Goal: Obtain resource: Download file/media

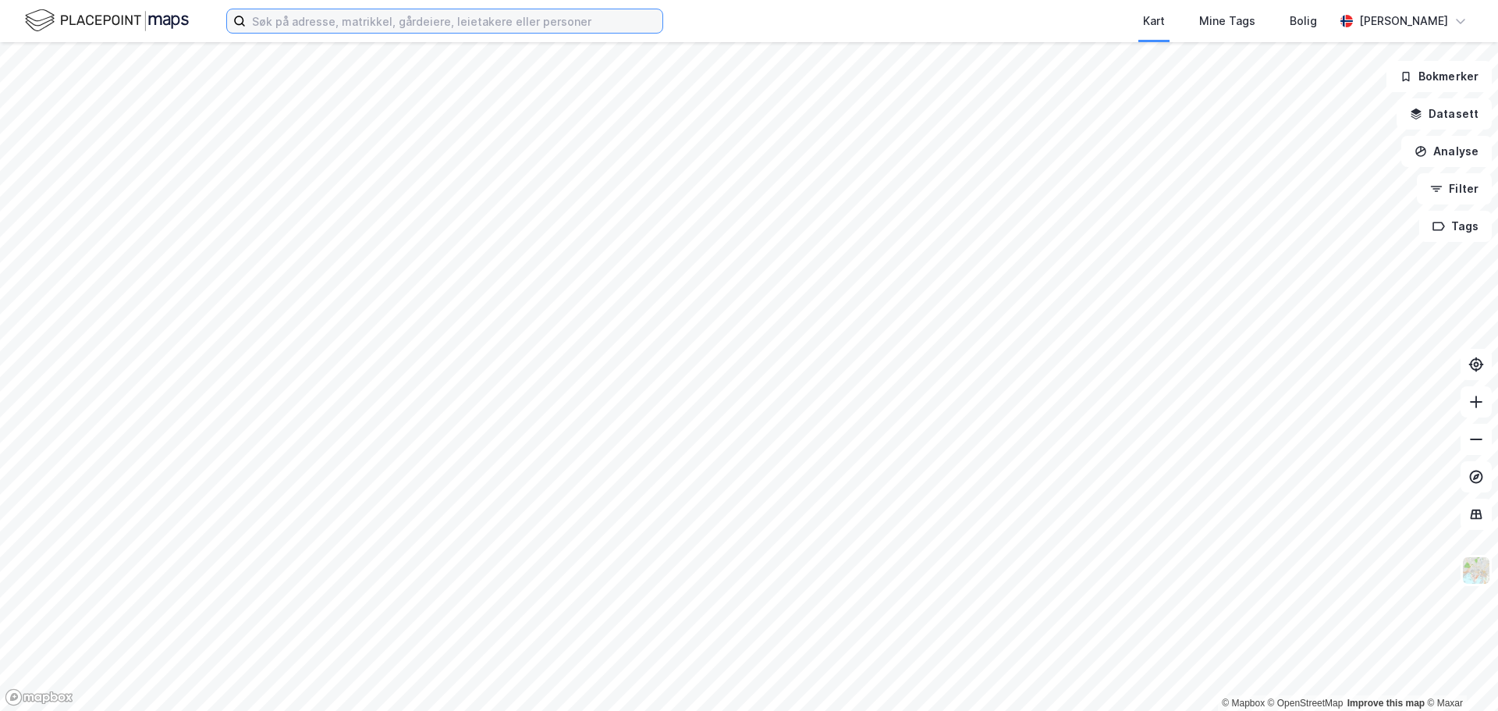
click at [422, 16] on input at bounding box center [454, 20] width 417 height 23
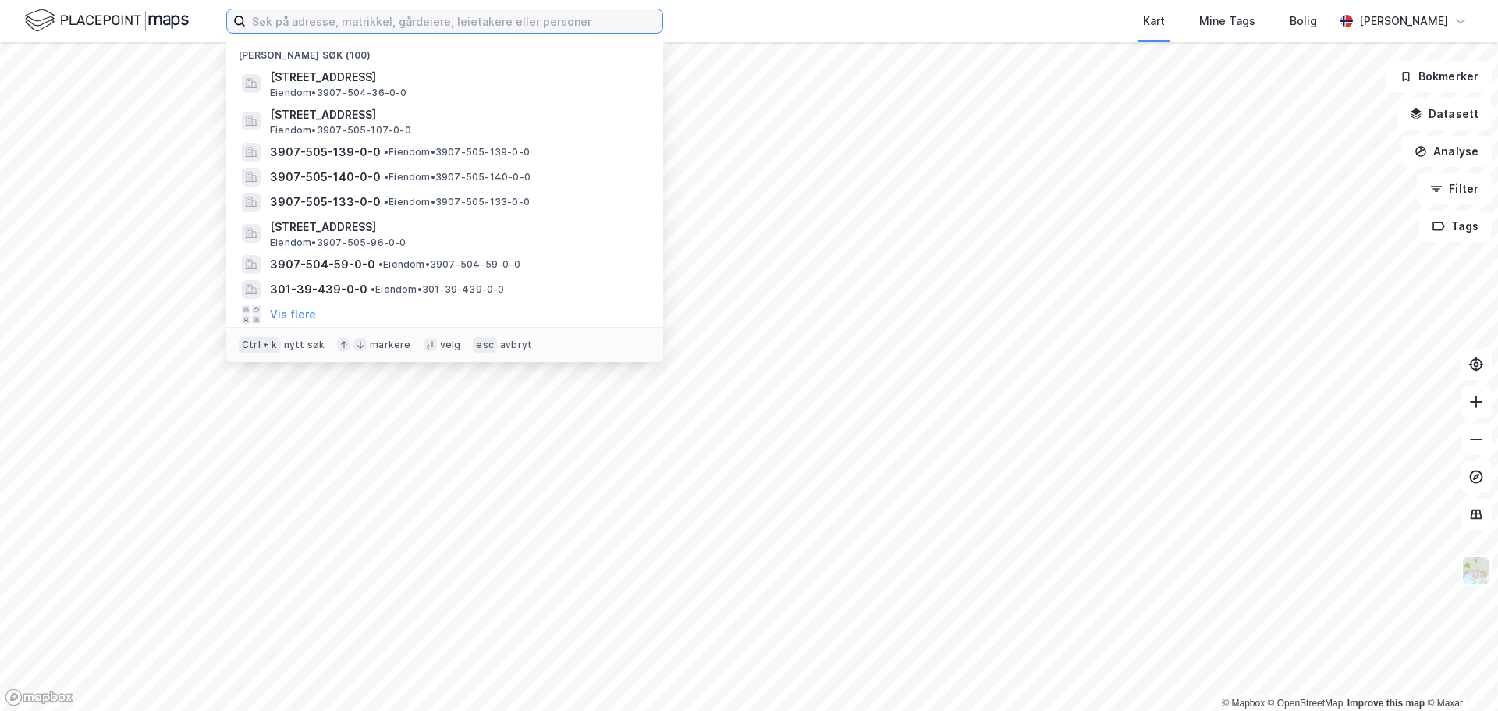
paste input "[STREET_ADDRESS]"
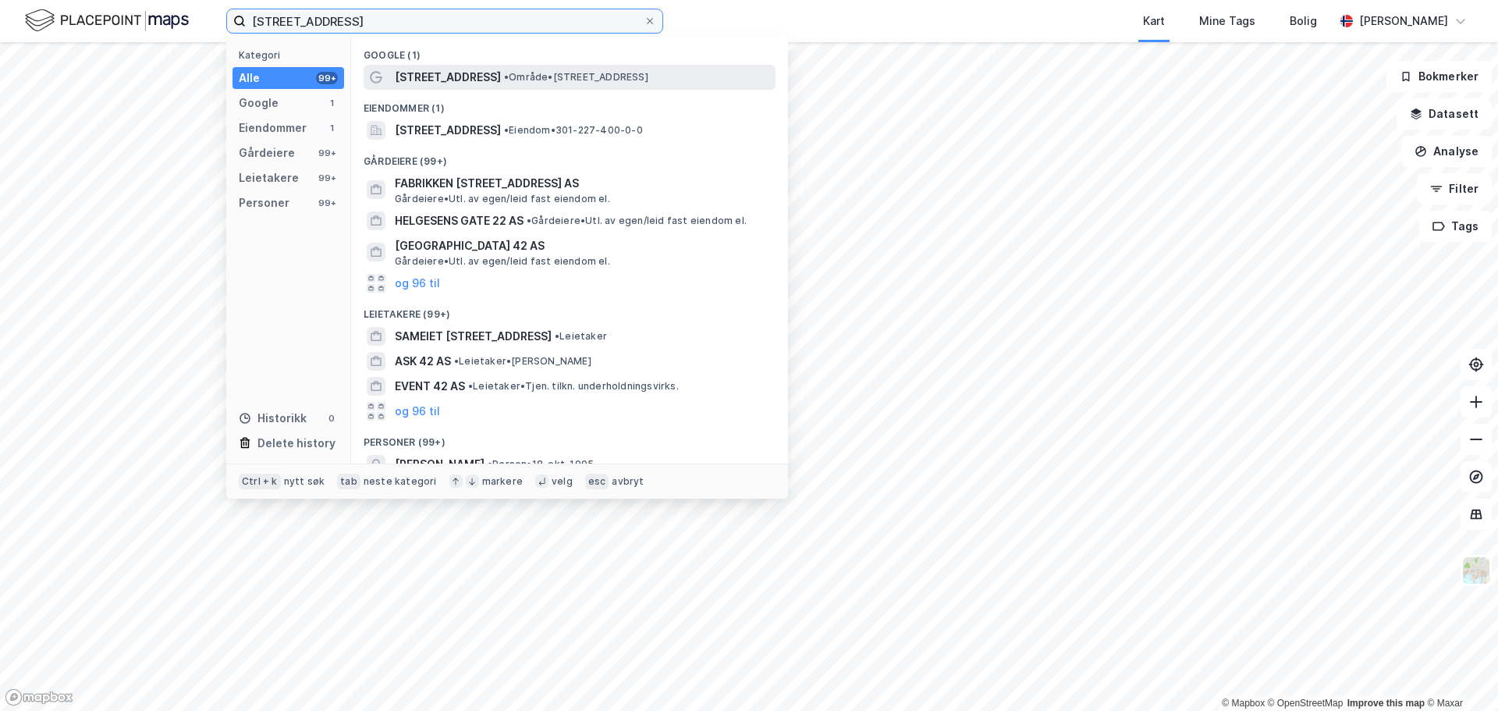
type input "[STREET_ADDRESS]"
click at [433, 75] on span "[STREET_ADDRESS]" at bounding box center [448, 77] width 106 height 19
click at [447, 24] on input "[STREET_ADDRESS]" at bounding box center [445, 20] width 398 height 23
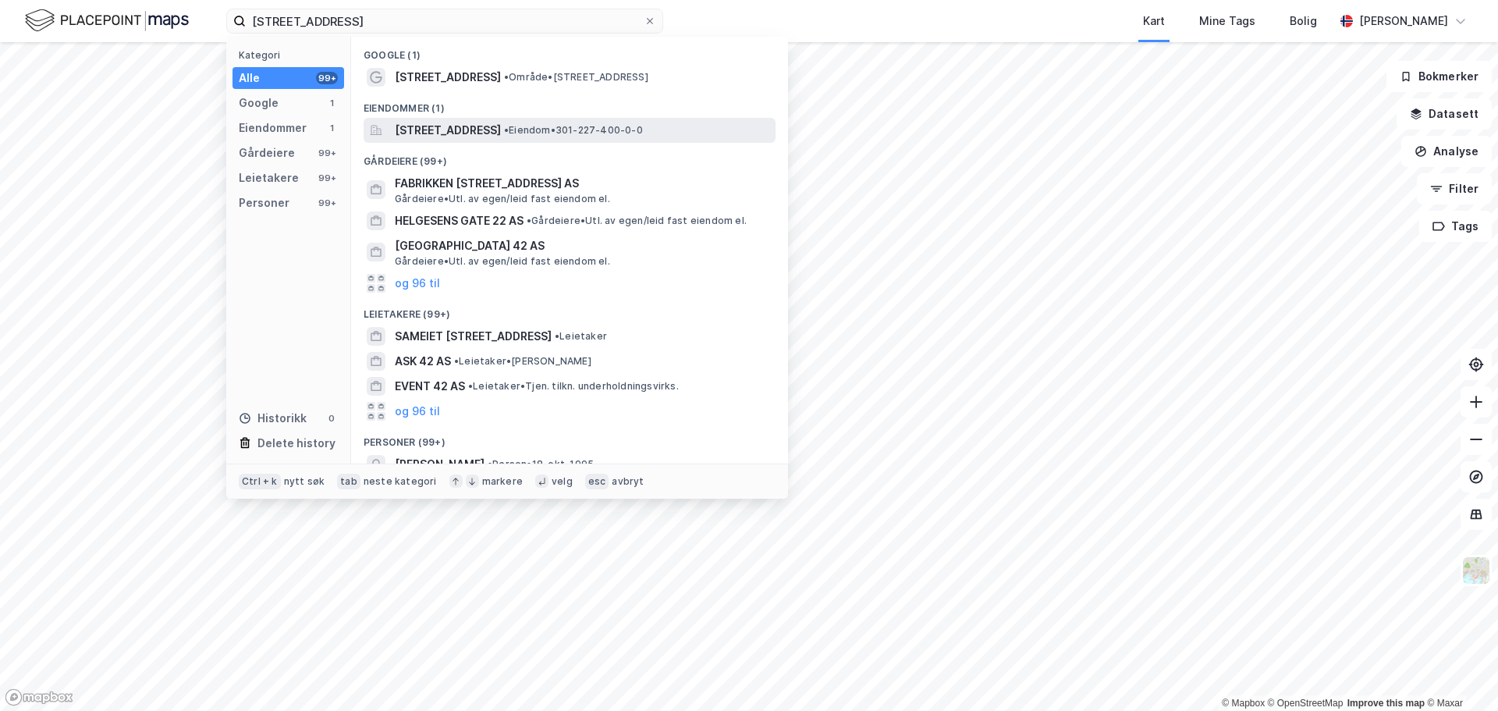
click at [501, 129] on span "[STREET_ADDRESS]" at bounding box center [448, 130] width 106 height 19
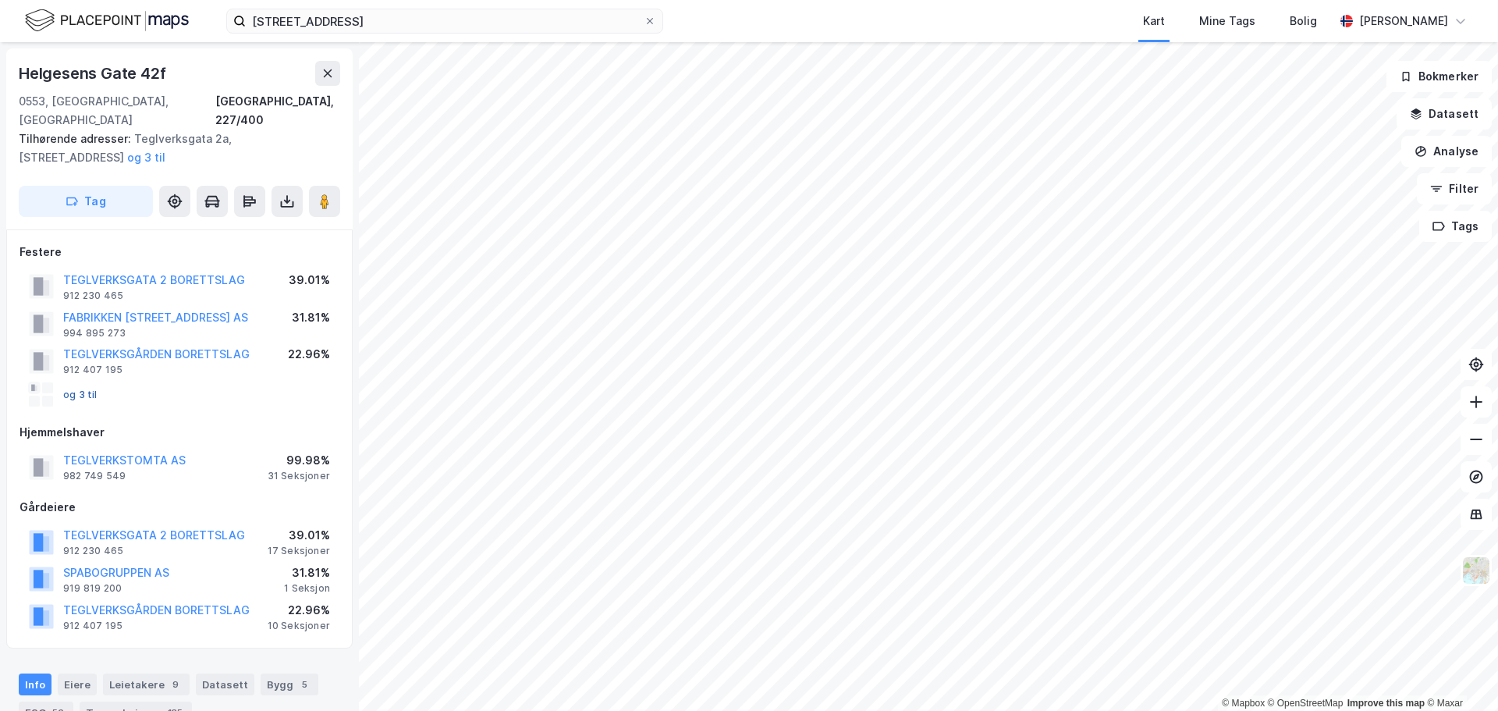
click at [0, 0] on button "og 3 til" at bounding box center [0, 0] width 0 height 0
click at [279, 186] on button at bounding box center [287, 201] width 31 height 31
click at [255, 221] on div "Last ned grunnbok" at bounding box center [220, 232] width 166 height 25
drag, startPoint x: 135, startPoint y: 442, endPoint x: 130, endPoint y: 461, distance: 20.3
click at [195, 471] on div "Festere TEGLVERKSGATA 2 BORETTSLAG 912 230 465 39.01% FABRIKKEN [GEOGRAPHIC_DAT…" at bounding box center [180, 439] width 320 height 393
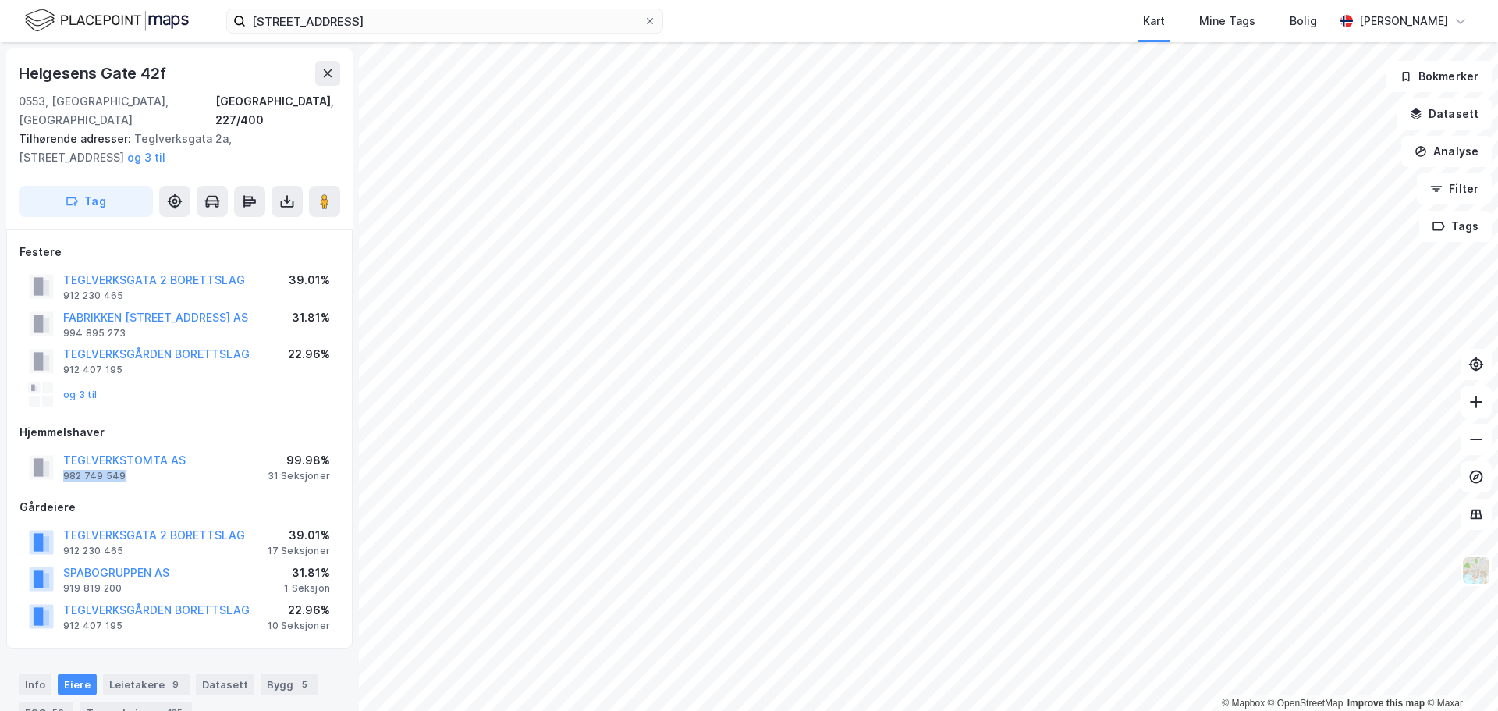
drag, startPoint x: 123, startPoint y: 457, endPoint x: 62, endPoint y: 456, distance: 60.1
click at [62, 456] on div "TEGLVERKSTOMTA AS 982 749 549" at bounding box center [107, 466] width 157 height 31
copy div "982 749 549"
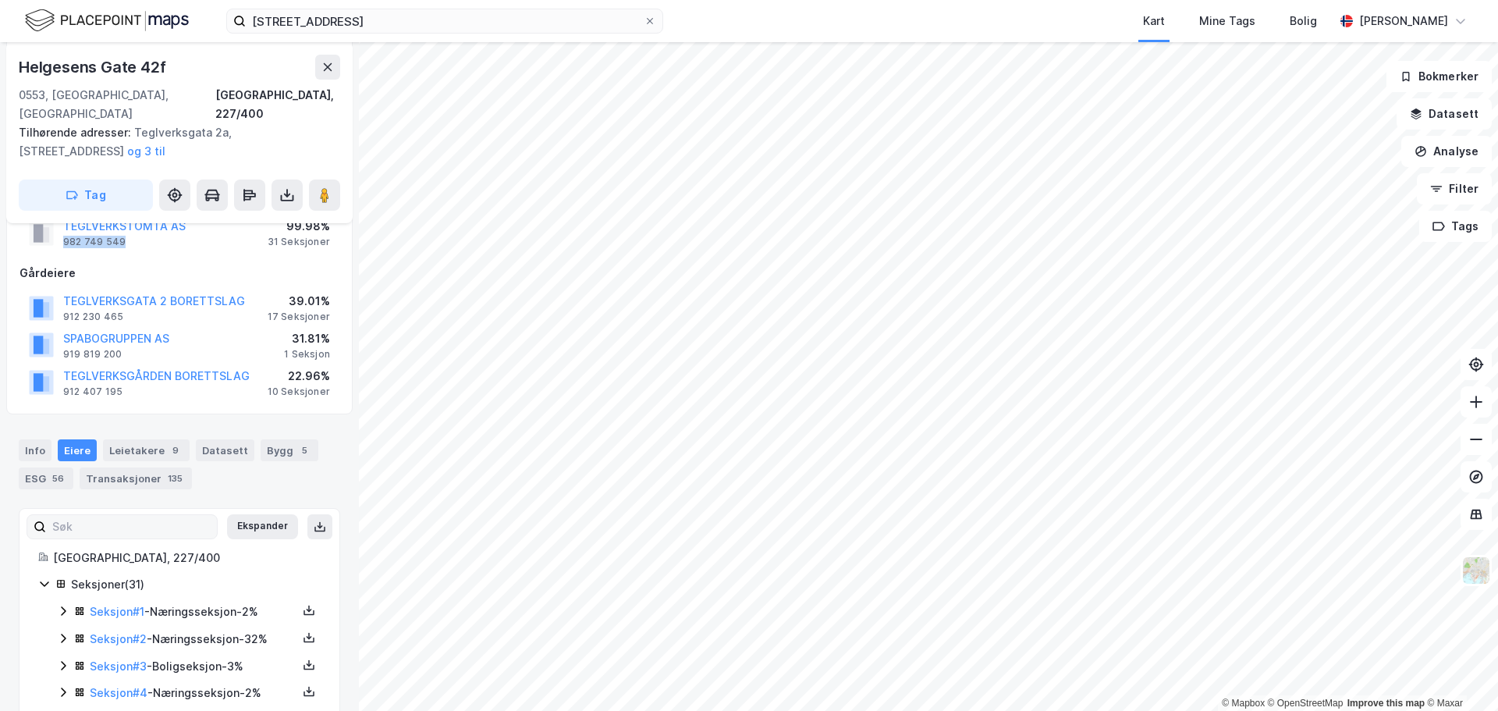
scroll to position [312, 0]
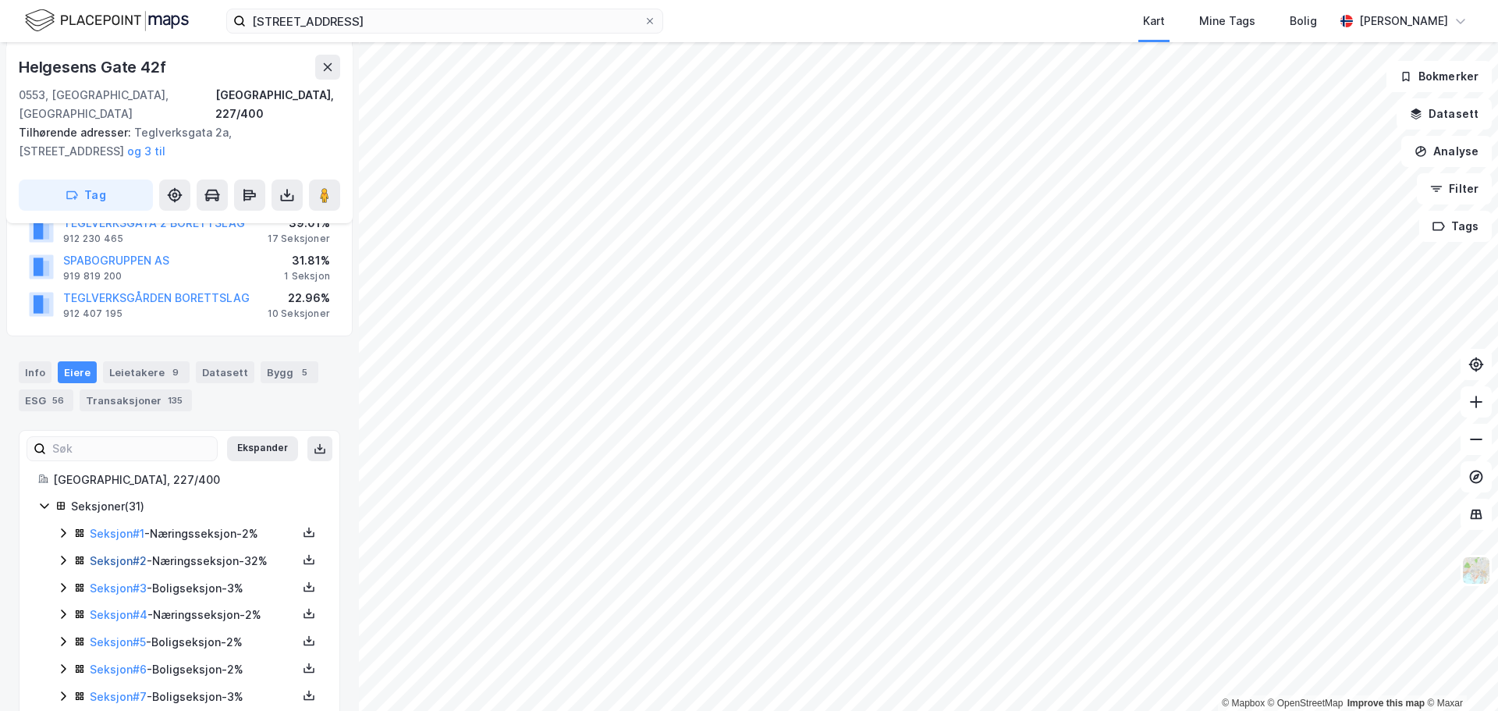
click at [126, 554] on link "Seksjon # 2" at bounding box center [118, 560] width 57 height 13
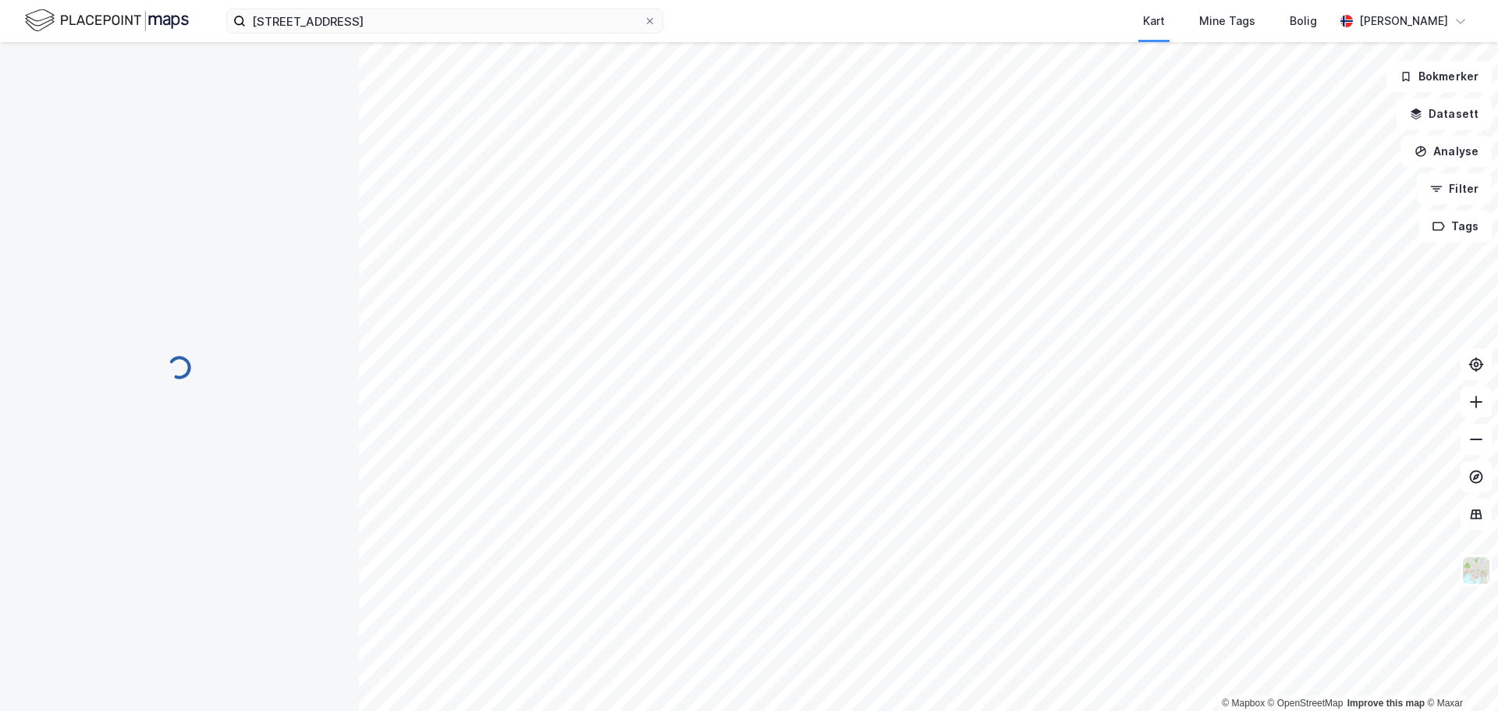
scroll to position [190, 0]
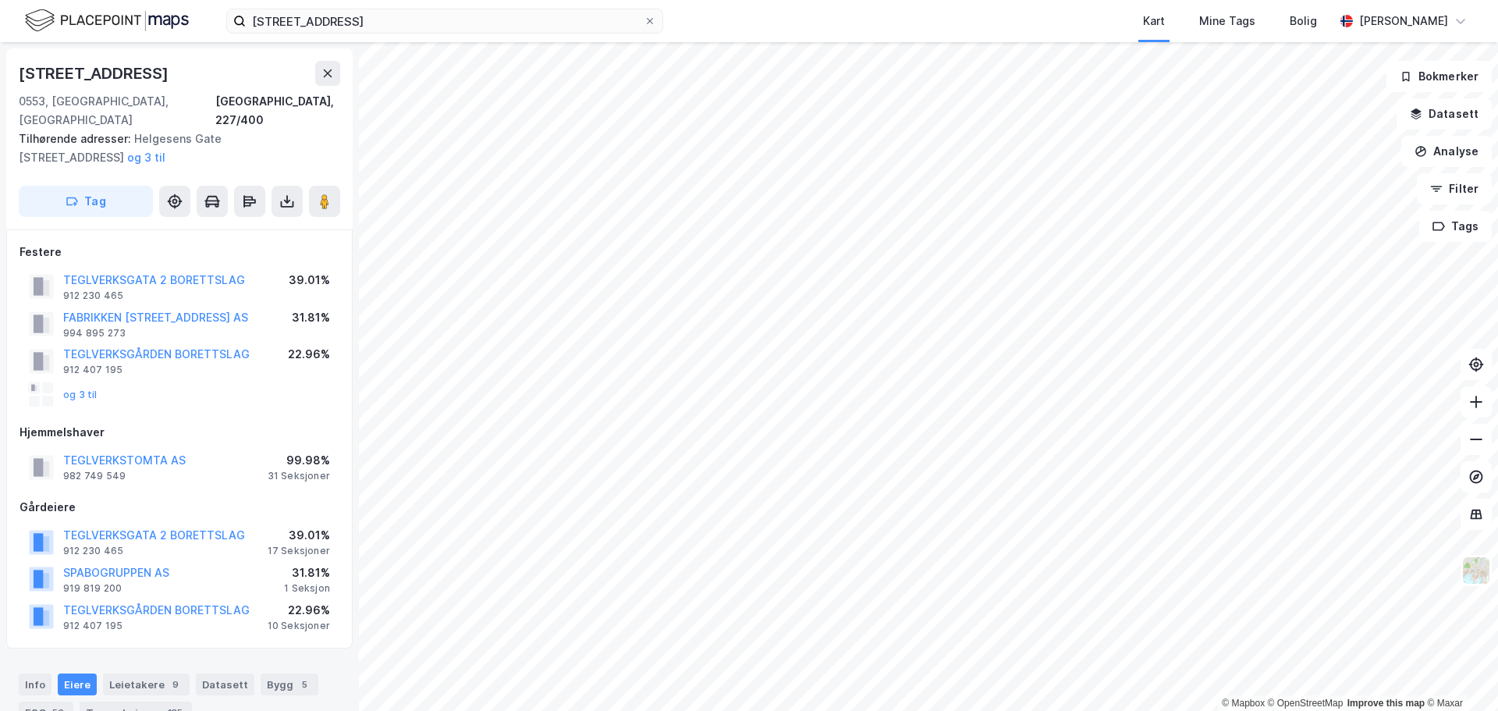
click at [91, 382] on div "og 3 til" at bounding box center [63, 394] width 69 height 25
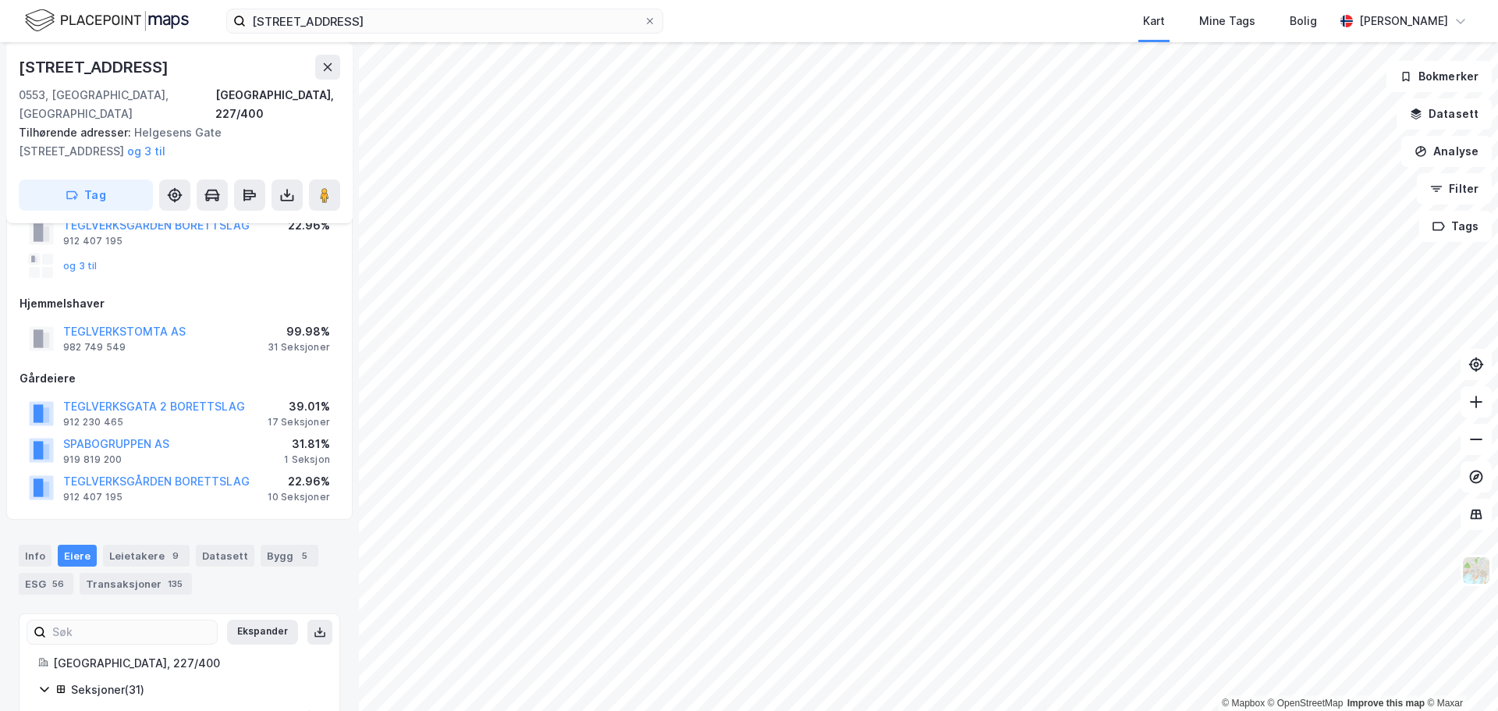
scroll to position [234, 0]
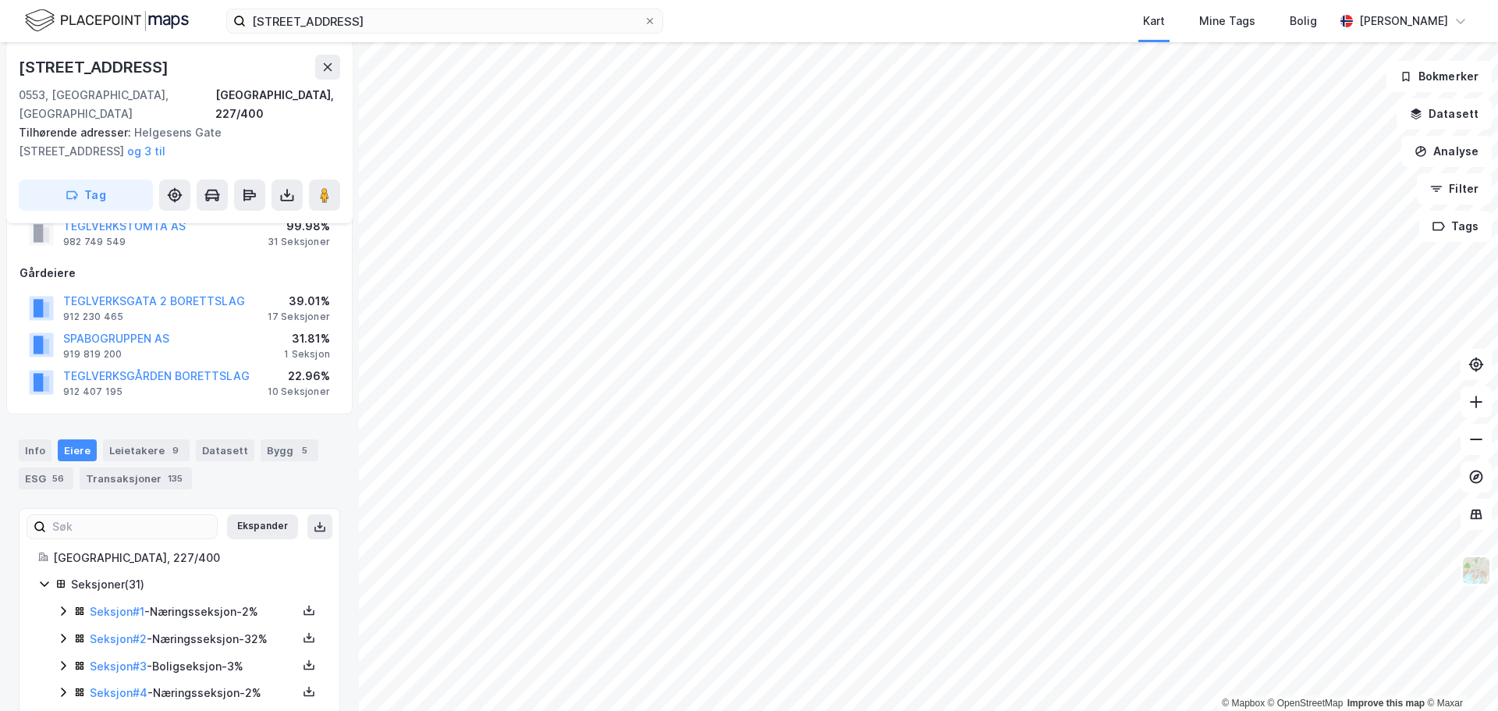
click at [123, 444] on div "Info [PERSON_NAME] 9 Datasett Bygg 5 ESG 56 Transaksjoner 135" at bounding box center [180, 464] width 322 height 50
click at [123, 467] on div "Transaksjoner 135" at bounding box center [136, 478] width 112 height 22
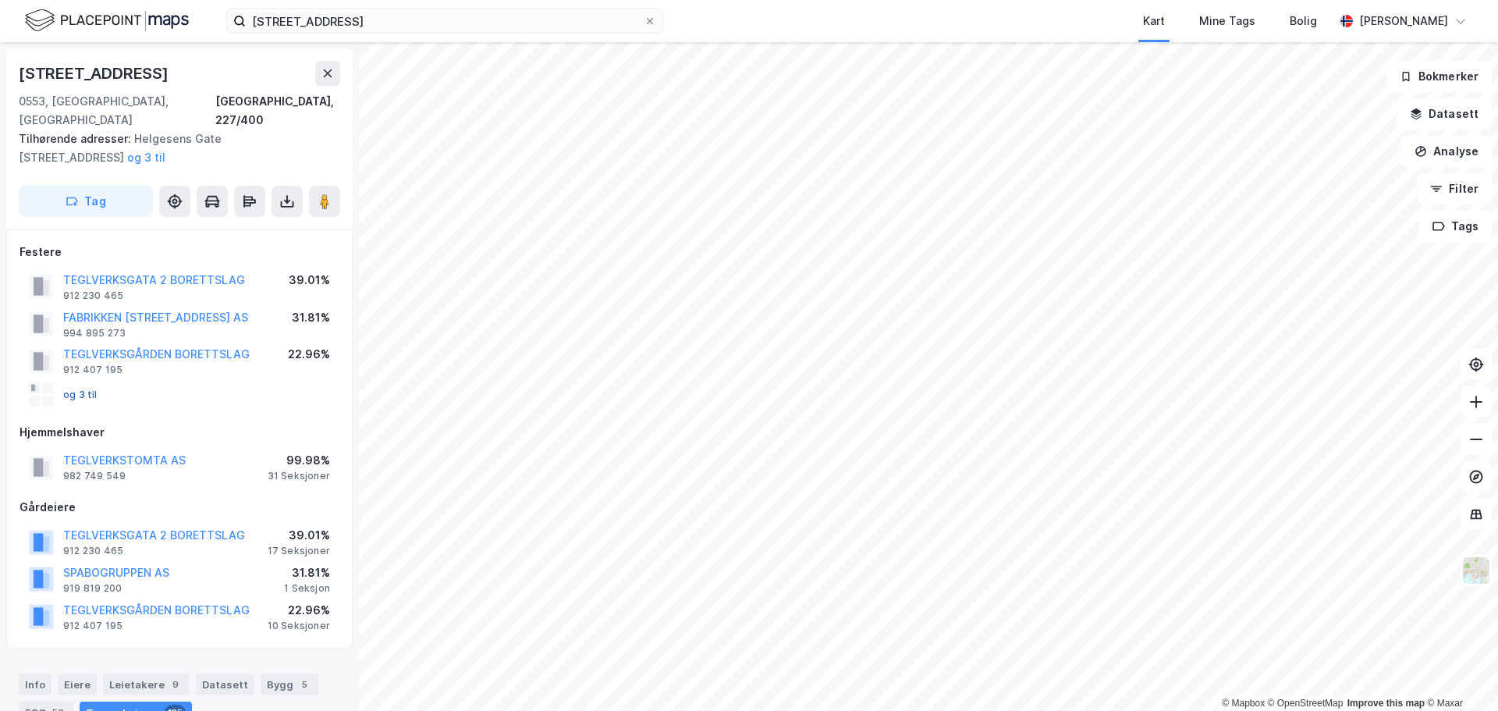
click at [0, 0] on button "og 3 til" at bounding box center [0, 0] width 0 height 0
click at [52, 243] on div "Festere" at bounding box center [180, 252] width 320 height 19
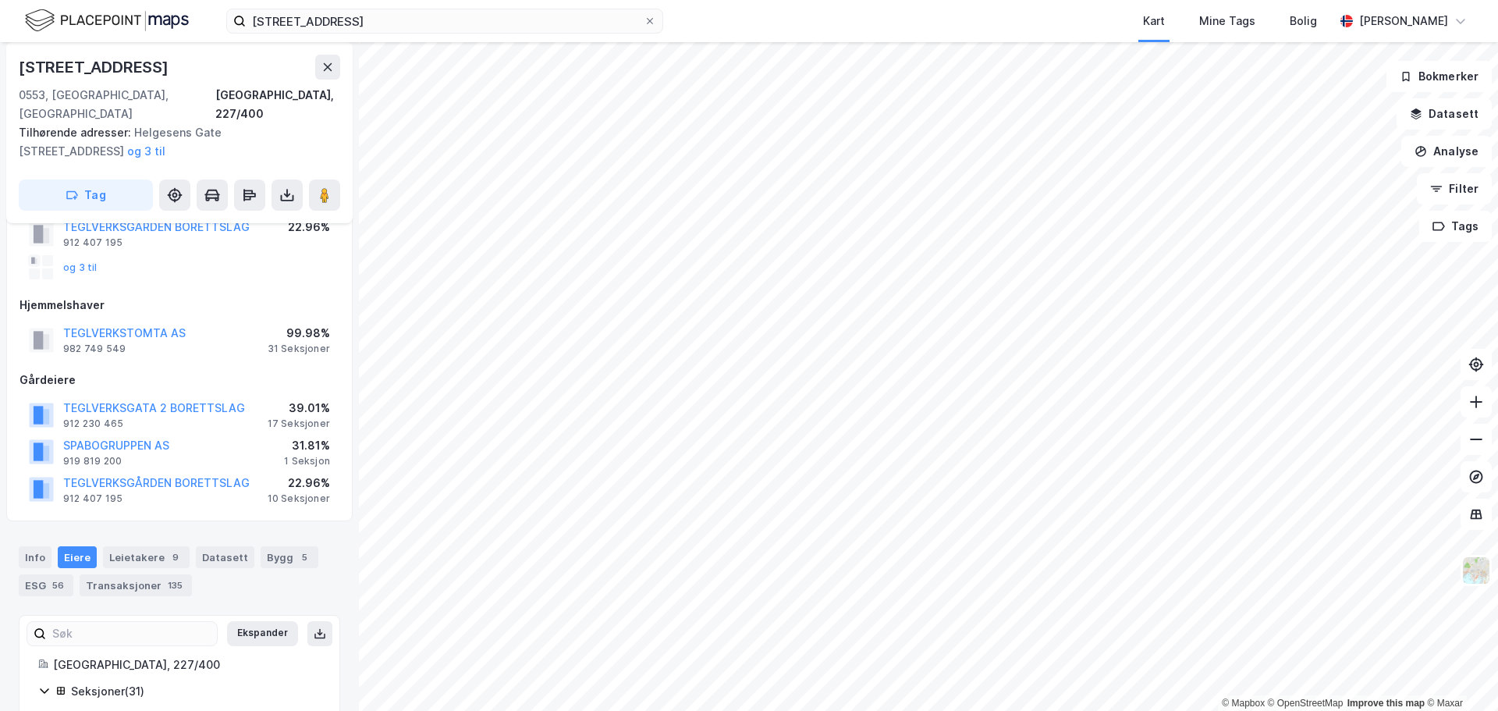
scroll to position [234, 0]
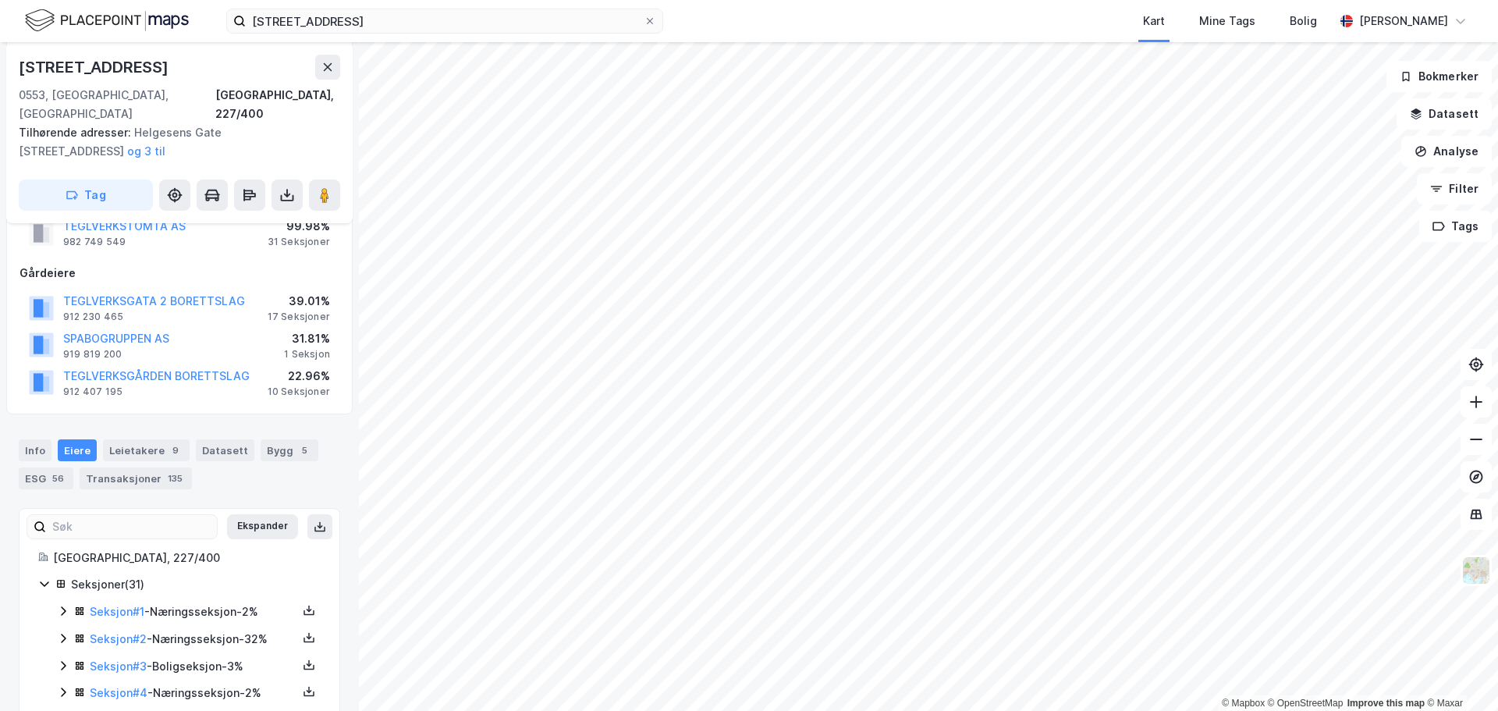
click at [51, 439] on div "Info [PERSON_NAME] 9 Datasett Bygg 5 ESG 56 Transaksjoner 135" at bounding box center [180, 464] width 322 height 50
click at [49, 439] on div "Info" at bounding box center [35, 450] width 33 height 22
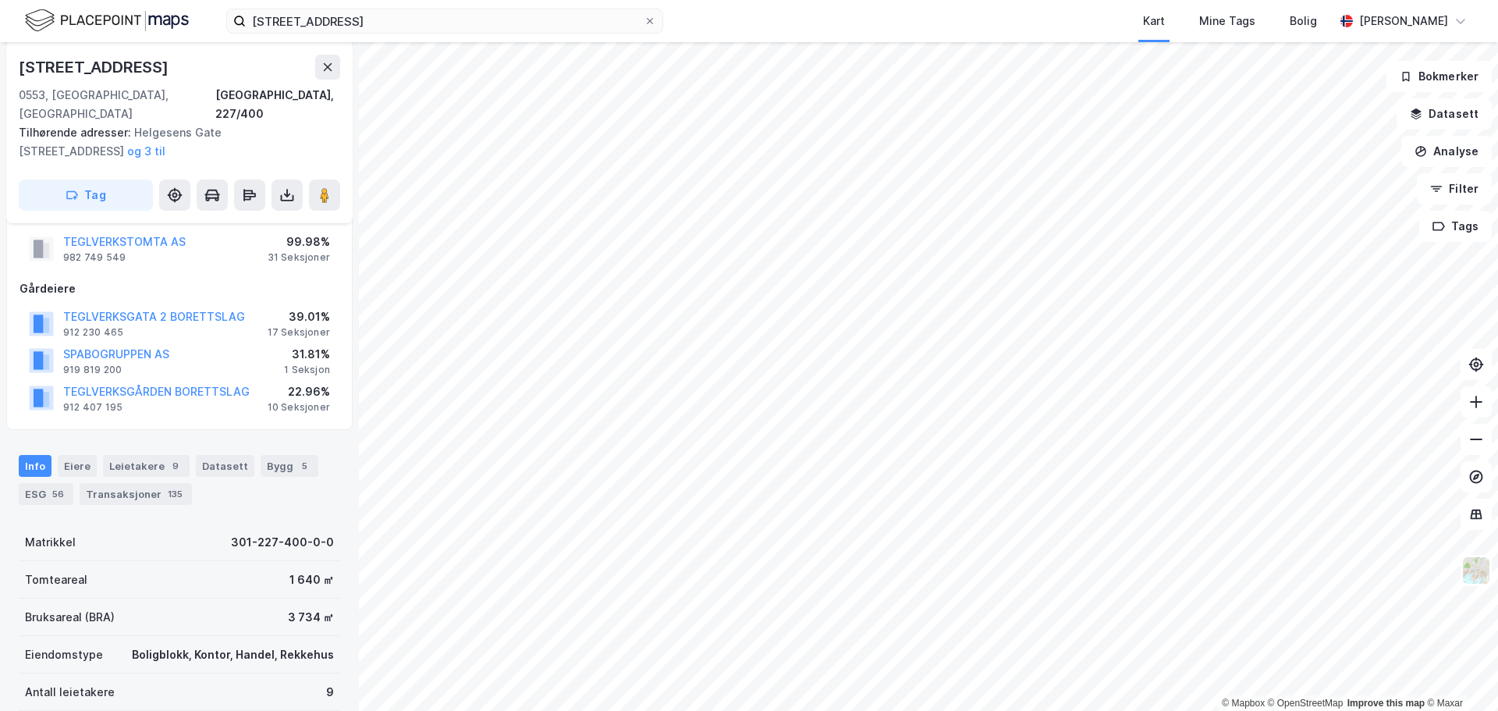
scroll to position [183, 0]
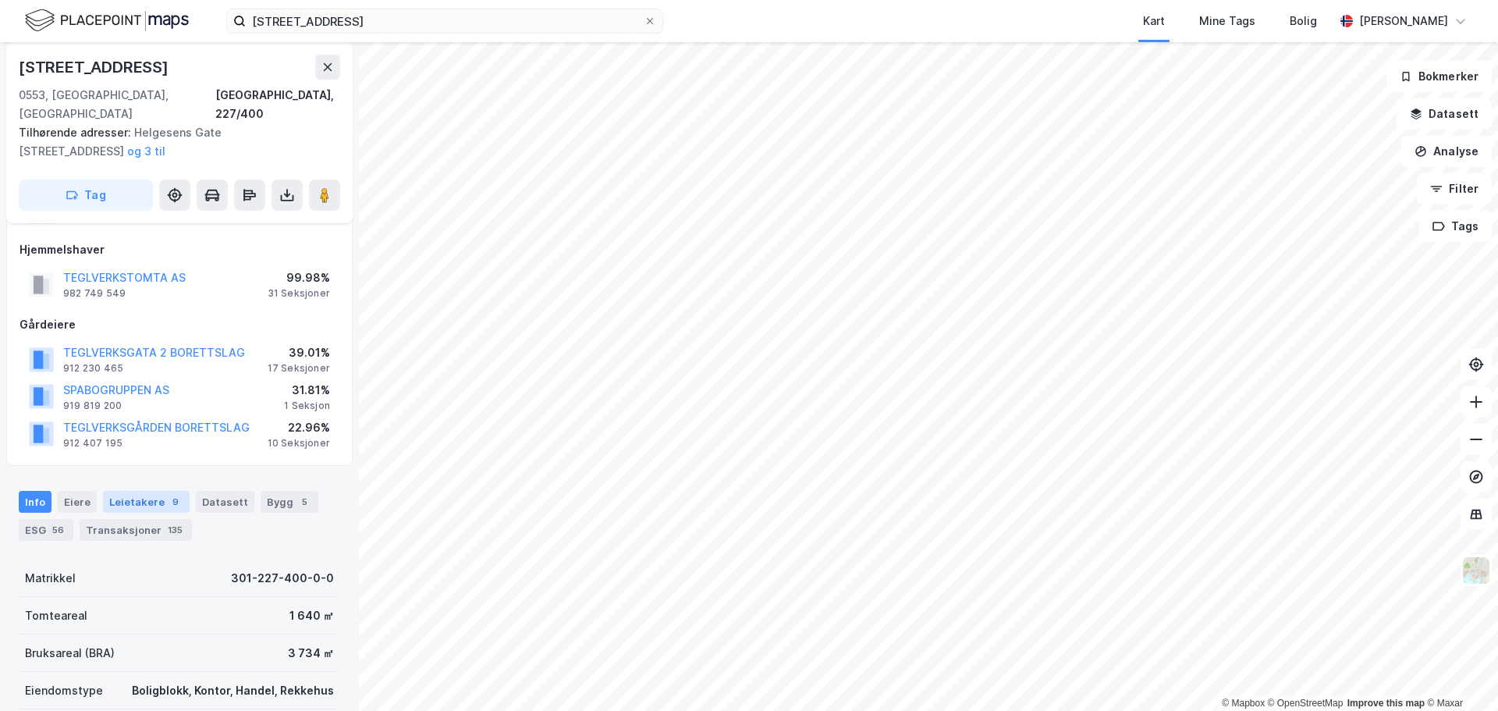
click at [164, 491] on div "Leietakere 9" at bounding box center [146, 502] width 87 height 22
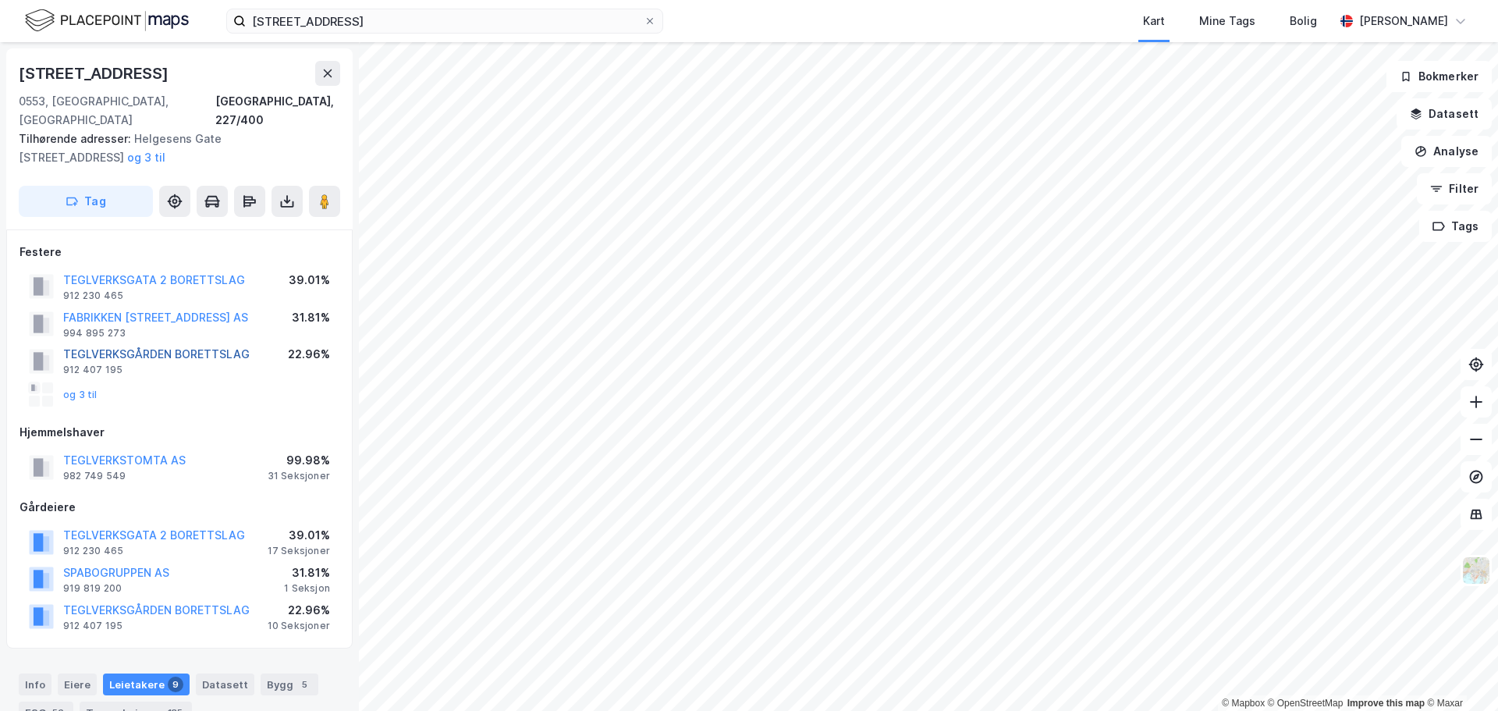
click at [0, 0] on button "TEGLVERKSGÅRDEN BORETTSLAG" at bounding box center [0, 0] width 0 height 0
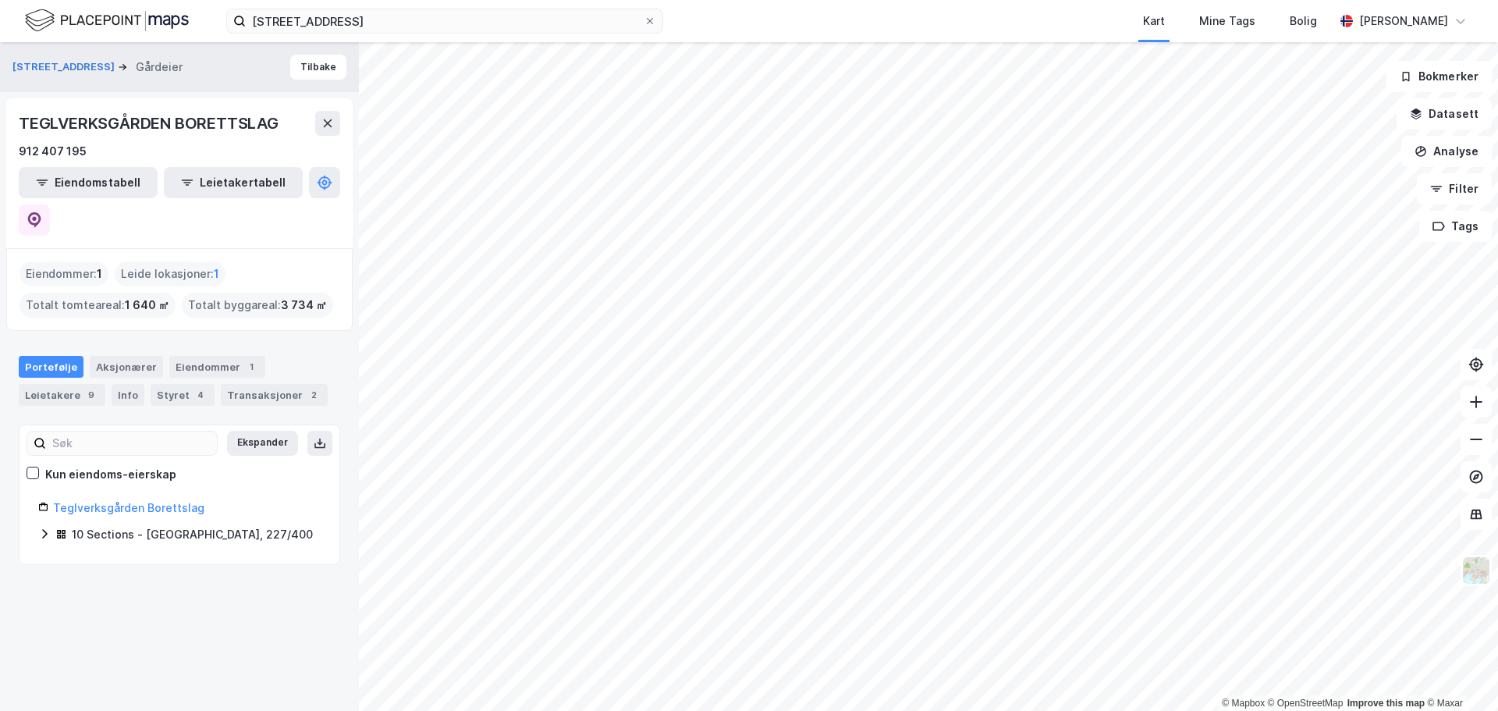
click at [172, 499] on div "Teglverksgården Borettslag" at bounding box center [187, 508] width 268 height 19
click at [172, 501] on link "Teglverksgården Borettslag" at bounding box center [128, 507] width 151 height 13
click at [85, 525] on div "10 Sections - [GEOGRAPHIC_DATA], 227/400" at bounding box center [192, 534] width 241 height 19
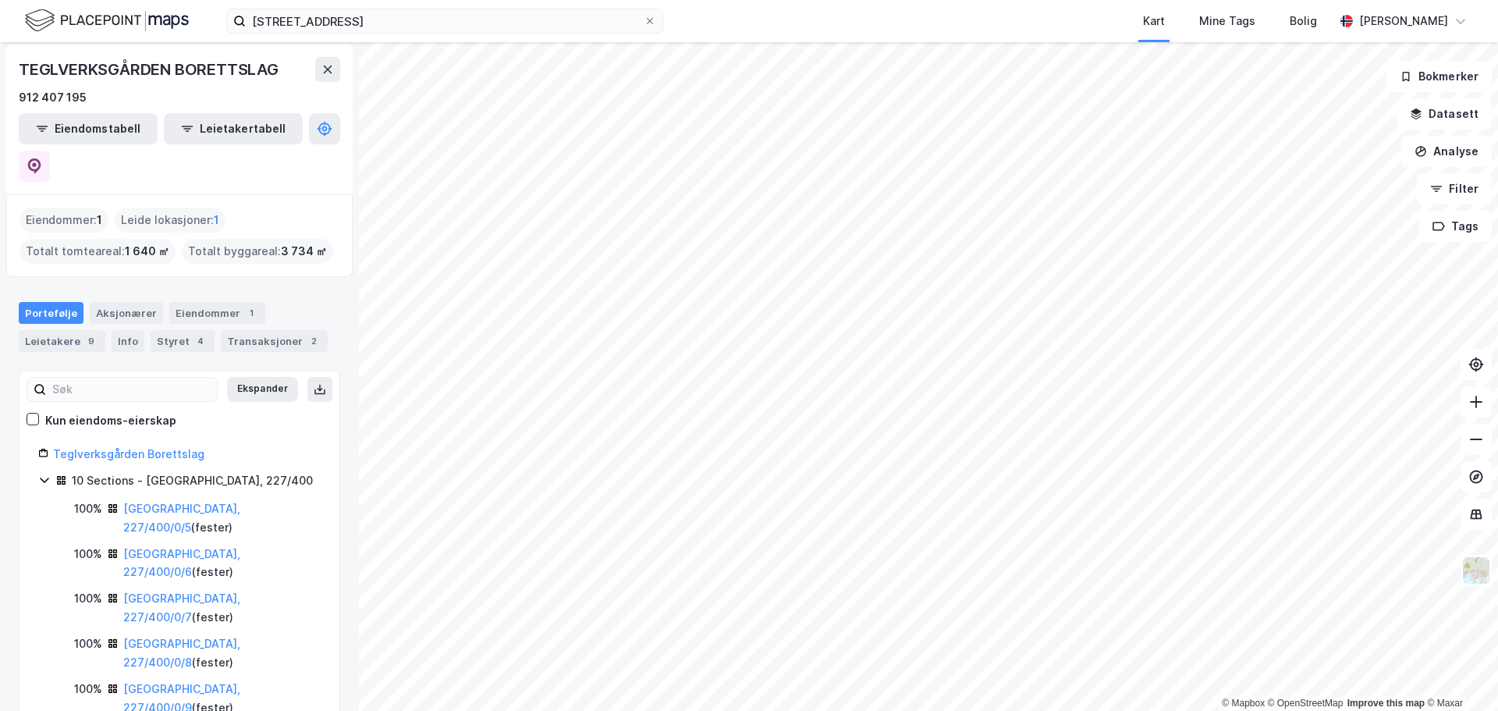
scroll to position [78, 0]
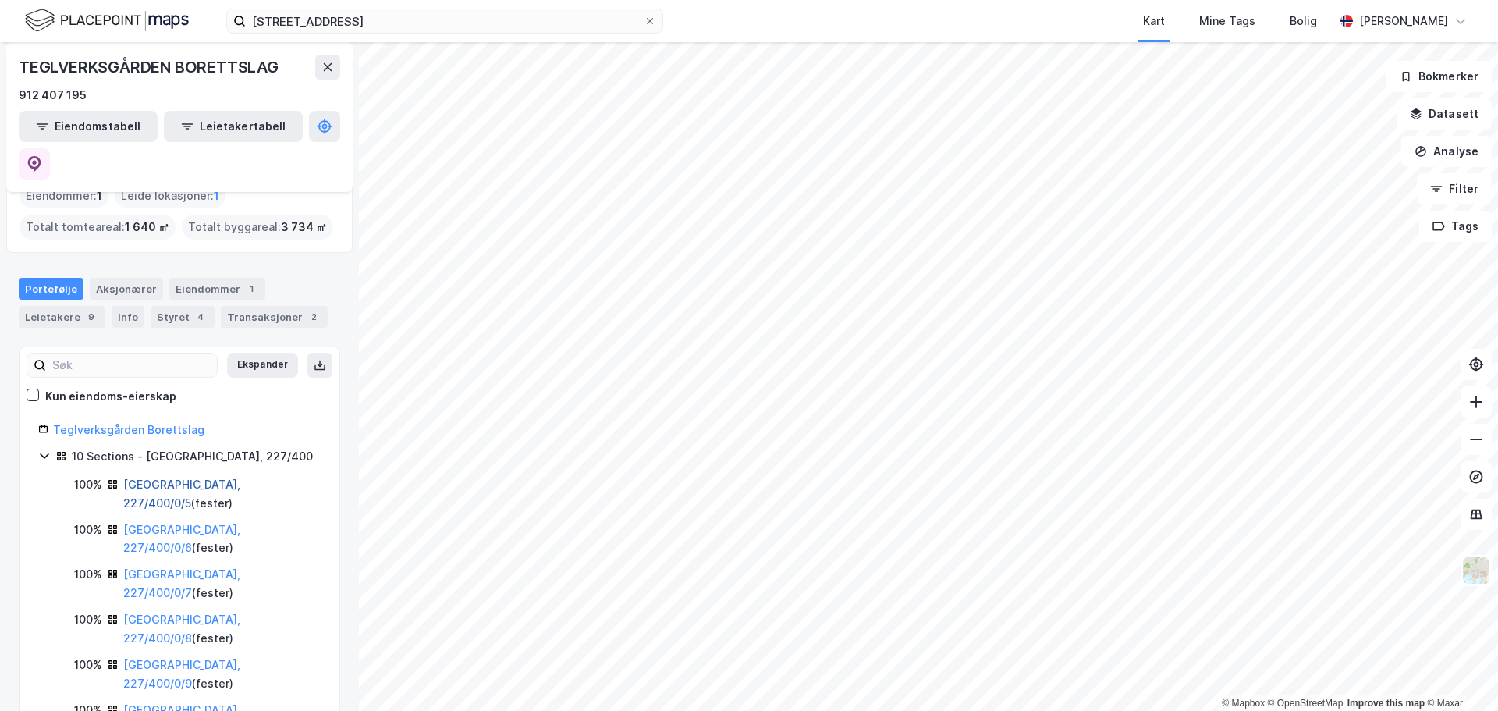
click at [204, 478] on link "[GEOGRAPHIC_DATA], 227/400/0/5" at bounding box center [181, 494] width 117 height 32
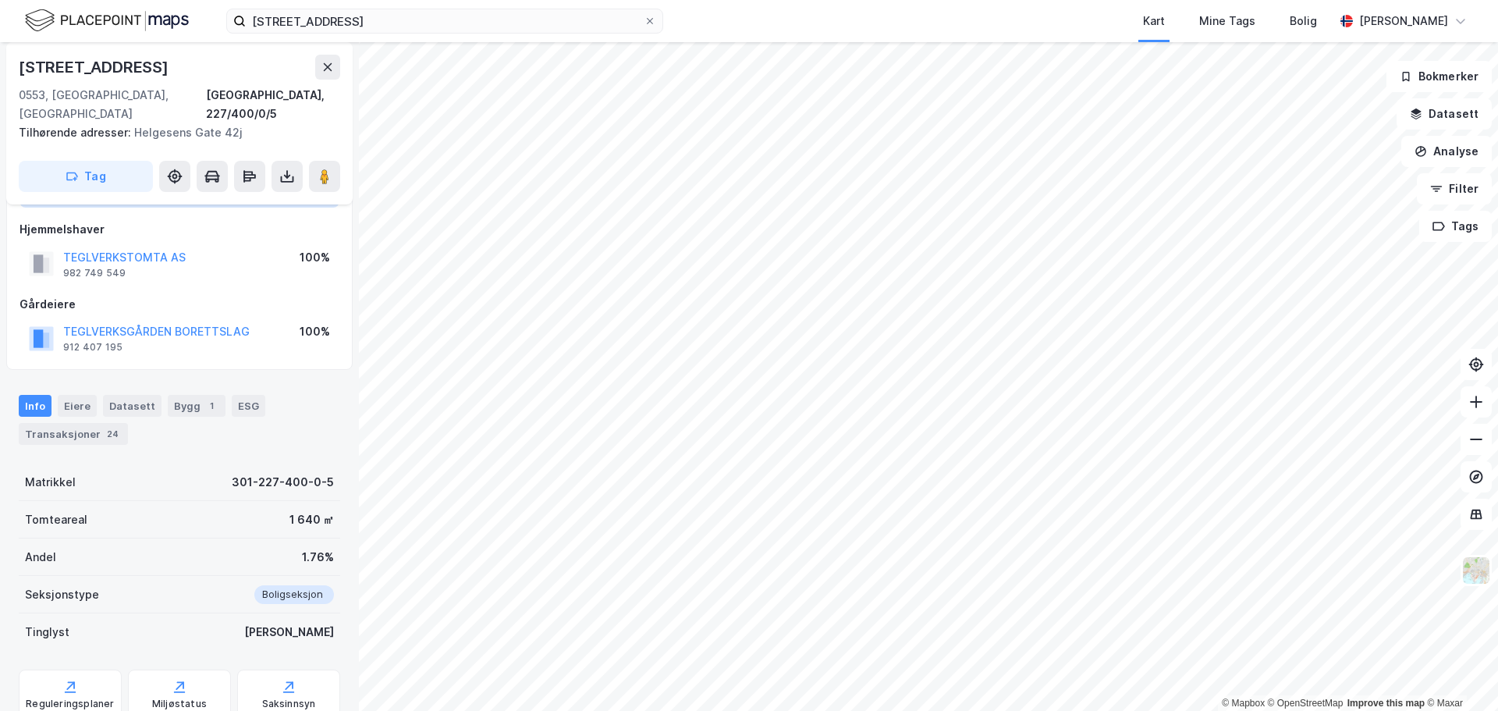
scroll to position [158, 0]
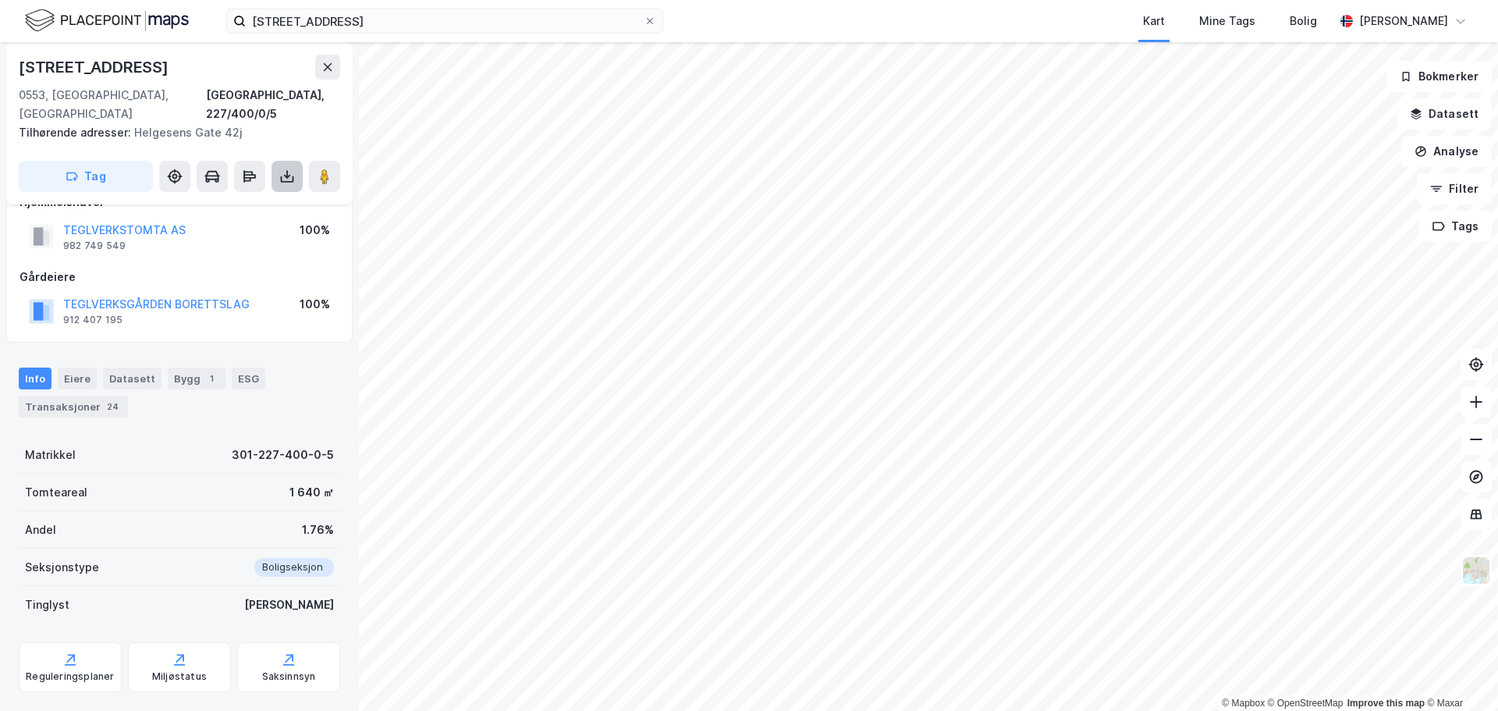
click at [290, 169] on icon at bounding box center [287, 177] width 16 height 16
click at [251, 201] on div "Last ned grunnbok" at bounding box center [210, 207] width 91 height 12
